Goal: Task Accomplishment & Management: Manage account settings

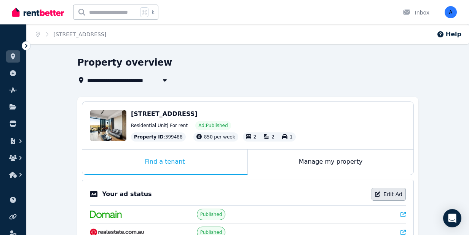
click at [399, 197] on link "Edit Ad" at bounding box center [389, 193] width 34 height 13
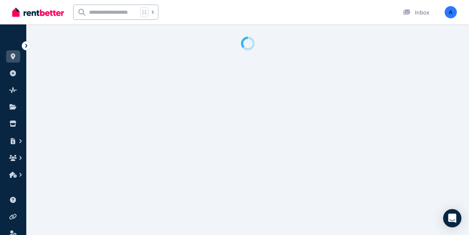
select select "**********"
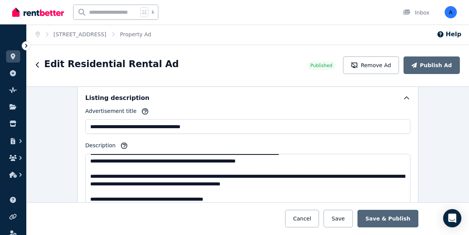
scroll to position [84, 0]
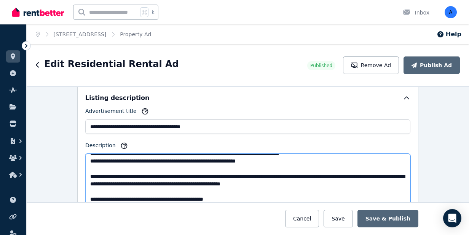
drag, startPoint x: 137, startPoint y: 200, endPoint x: 85, endPoint y: 199, distance: 52.9
click at [85, 199] on div "**********" at bounding box center [247, 149] width 341 height 129
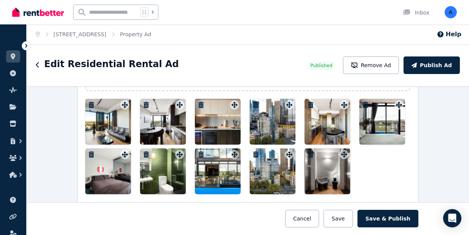
scroll to position [983, 0]
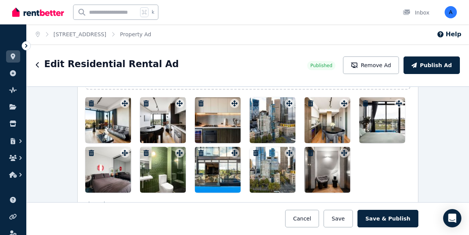
type textarea "**********"
click at [285, 122] on div at bounding box center [273, 120] width 46 height 46
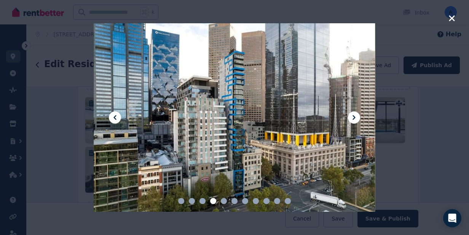
click at [285, 122] on div at bounding box center [234, 117] width 281 height 188
click at [451, 18] on icon "button" at bounding box center [452, 18] width 6 height 6
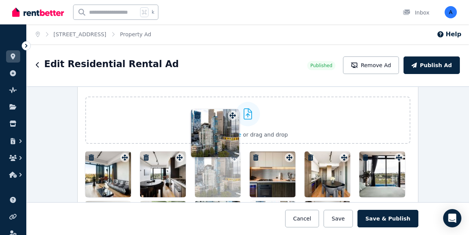
scroll to position [926, 0]
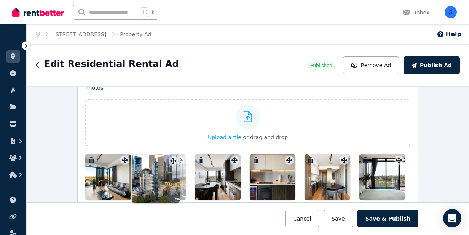
drag, startPoint x: 289, startPoint y: 104, endPoint x: 172, endPoint y: 155, distance: 127.4
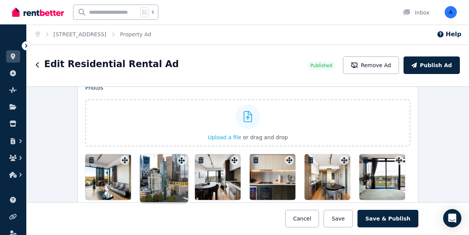
click at [172, 155] on div "Photos Upload a file or drag and drop To pick up a draggable item, press the sp…" at bounding box center [247, 166] width 325 height 165
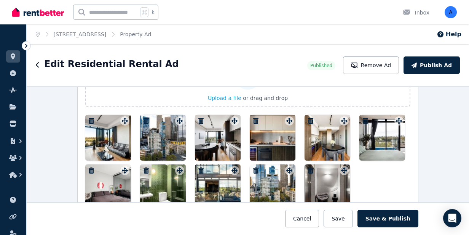
scroll to position [965, 0]
click at [222, 134] on div at bounding box center [218, 138] width 46 height 46
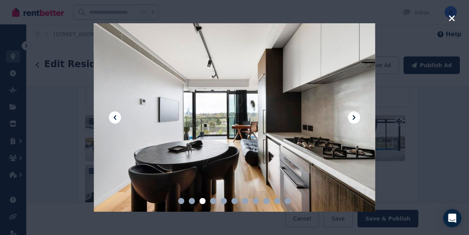
click at [422, 116] on div at bounding box center [234, 117] width 469 height 235
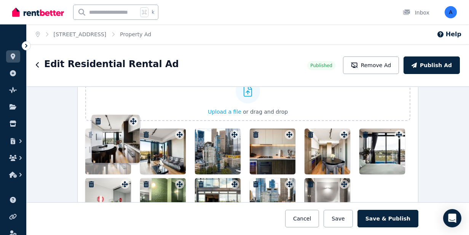
scroll to position [950, 0]
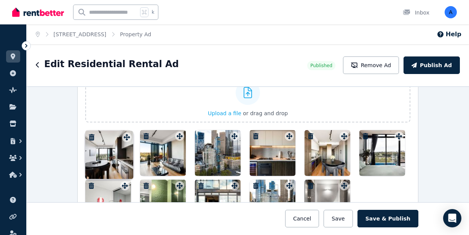
drag, startPoint x: 235, startPoint y: 120, endPoint x: 127, endPoint y: 129, distance: 108.9
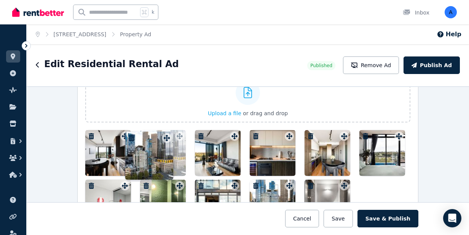
drag, startPoint x: 235, startPoint y: 136, endPoint x: 167, endPoint y: 131, distance: 68.4
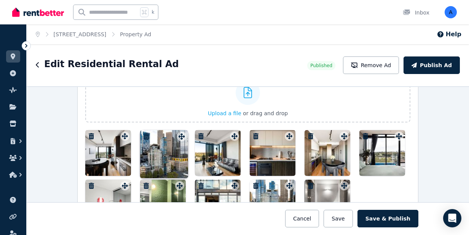
click at [166, 131] on div "Photos Upload a file or drag and drop To pick up a draggable item, press the sp…" at bounding box center [247, 142] width 325 height 165
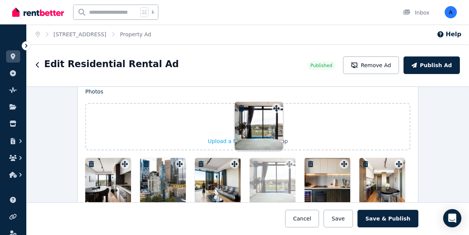
scroll to position [906, 0]
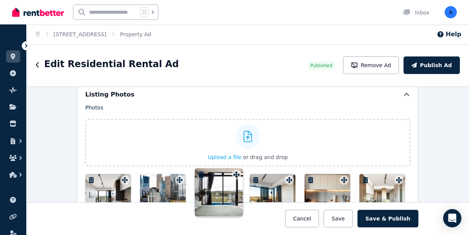
drag, startPoint x: 401, startPoint y: 105, endPoint x: 235, endPoint y: 168, distance: 178.4
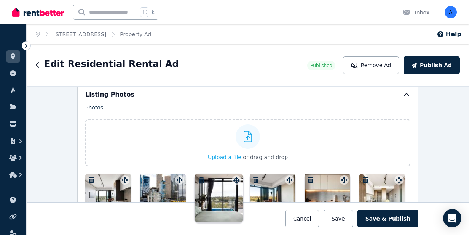
click at [235, 168] on div "Photos Upload a file or drag and drop To pick up a draggable item, press the sp…" at bounding box center [247, 186] width 325 height 165
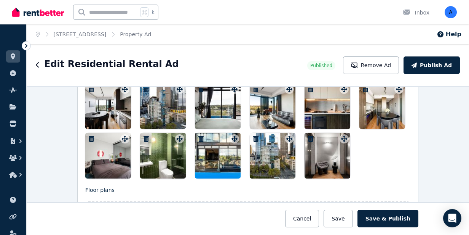
scroll to position [997, 0]
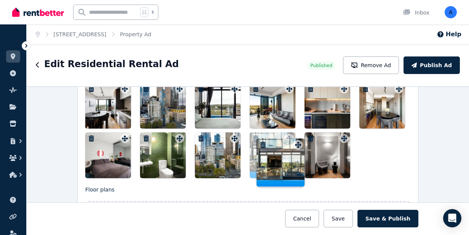
drag, startPoint x: 232, startPoint y: 138, endPoint x: 294, endPoint y: 138, distance: 62.8
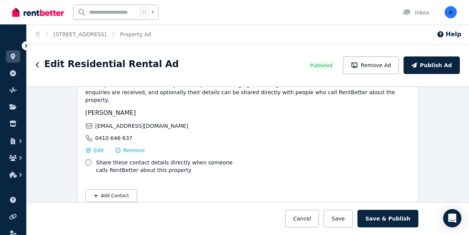
scroll to position [1383, 0]
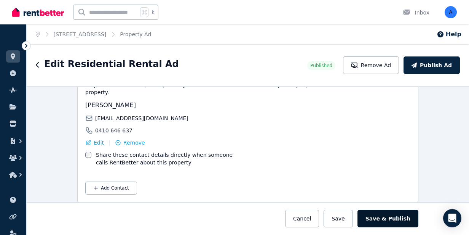
click at [392, 220] on button "Save & Publish" at bounding box center [388, 218] width 61 height 18
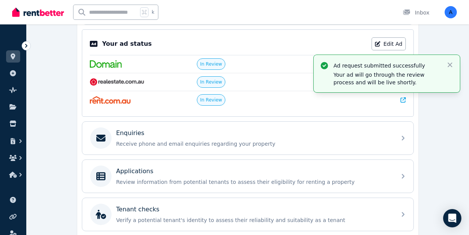
scroll to position [151, 0]
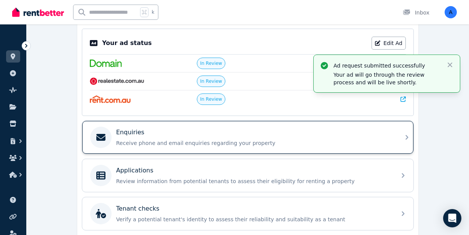
click at [356, 140] on p "Receive phone and email enquiries regarding your property" at bounding box center [254, 143] width 276 height 8
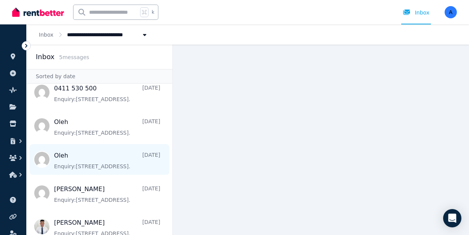
scroll to position [19, 0]
